Goal: Transaction & Acquisition: Obtain resource

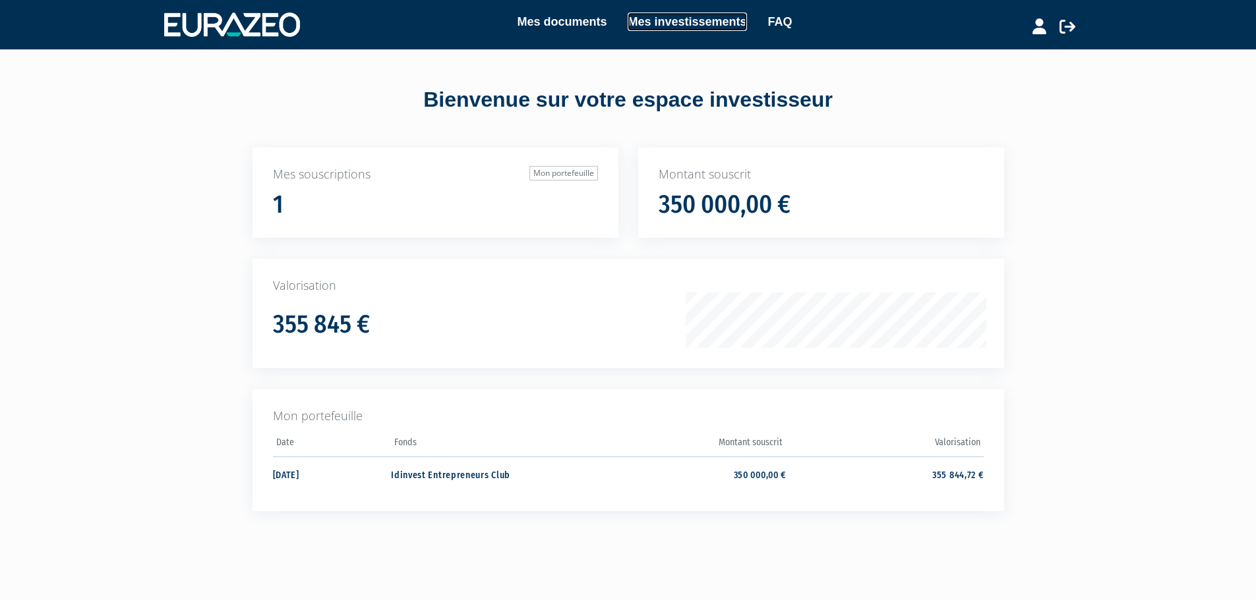
click at [691, 22] on link "Mes investissements" at bounding box center [686, 22] width 119 height 18
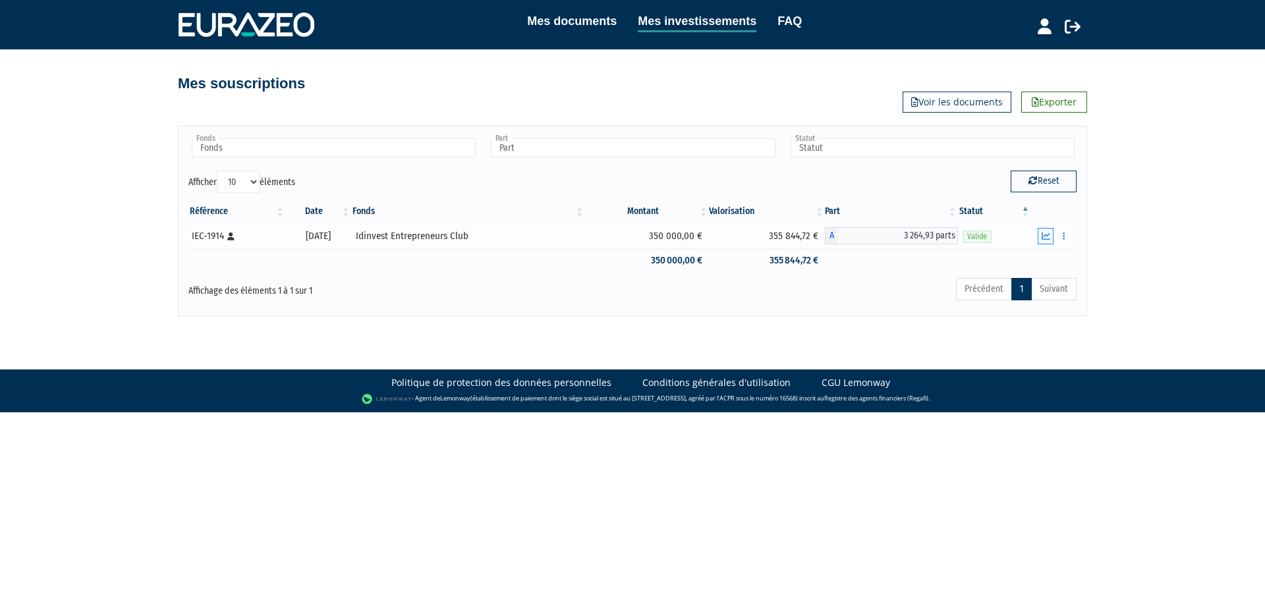
click at [1047, 233] on icon "button" at bounding box center [1046, 236] width 9 height 9
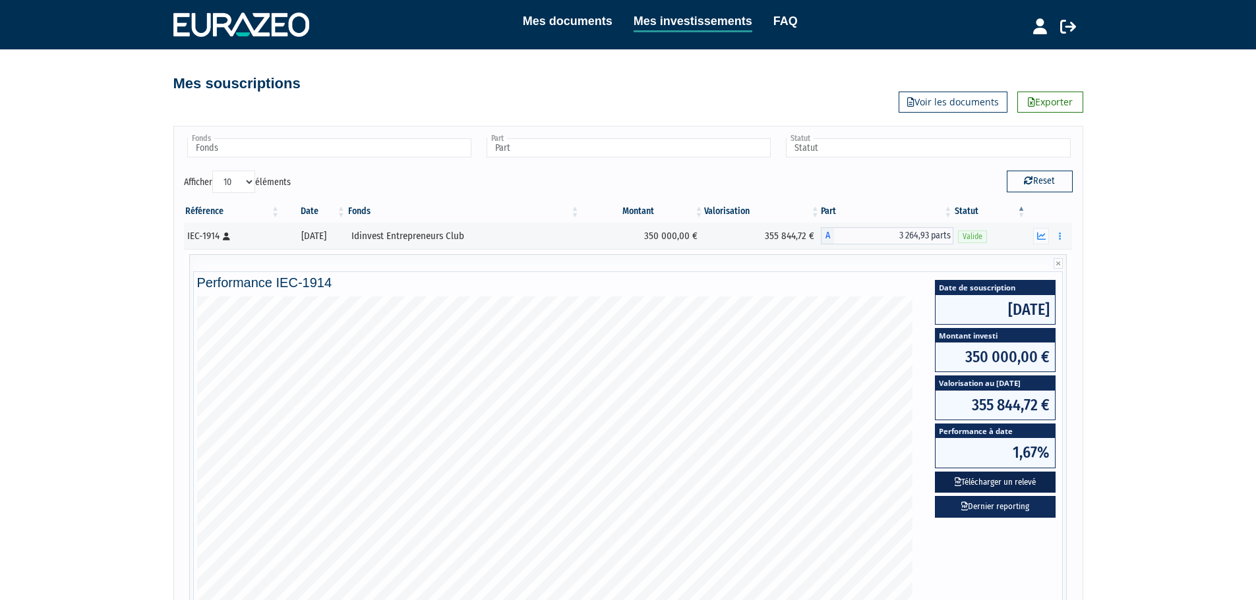
click at [988, 482] on button "Télécharger un relevé" at bounding box center [995, 483] width 121 height 22
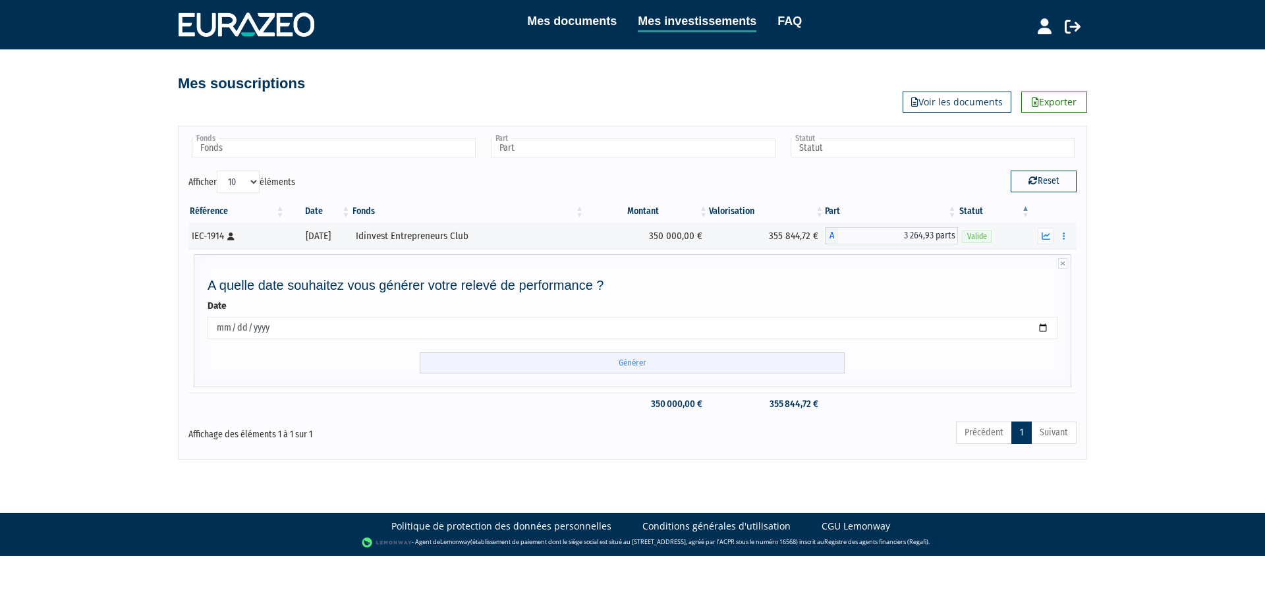
click at [610, 365] on input "Générer" at bounding box center [632, 364] width 425 height 22
